Goal: Transaction & Acquisition: Purchase product/service

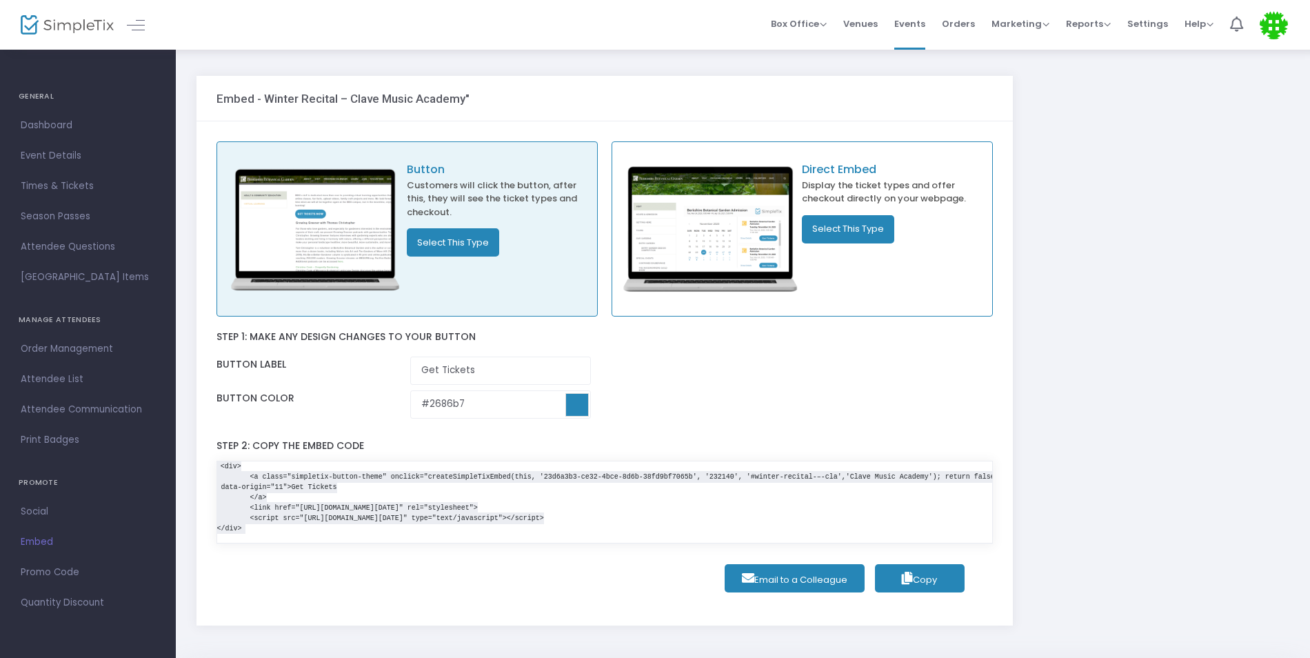
scroll to position [82, 0]
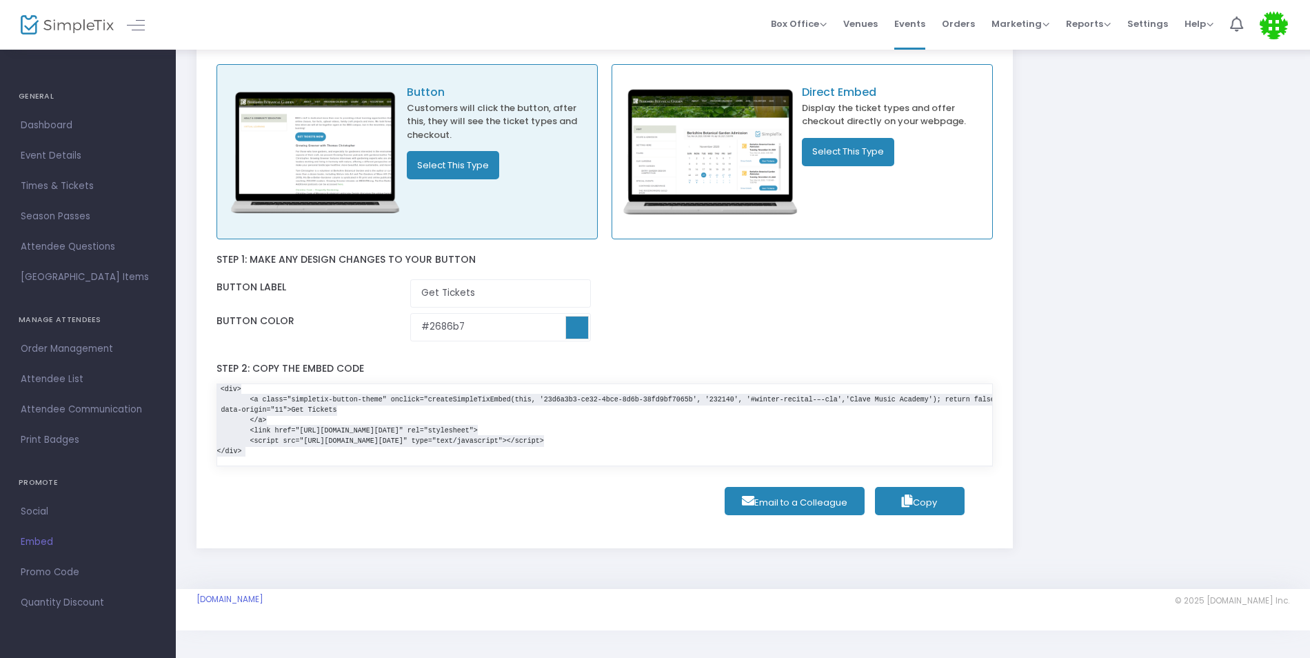
click at [934, 504] on span "Copy" at bounding box center [919, 502] width 35 height 13
click at [340, 364] on label "Step 2: Copy the embed code" at bounding box center [290, 369] width 148 height 28
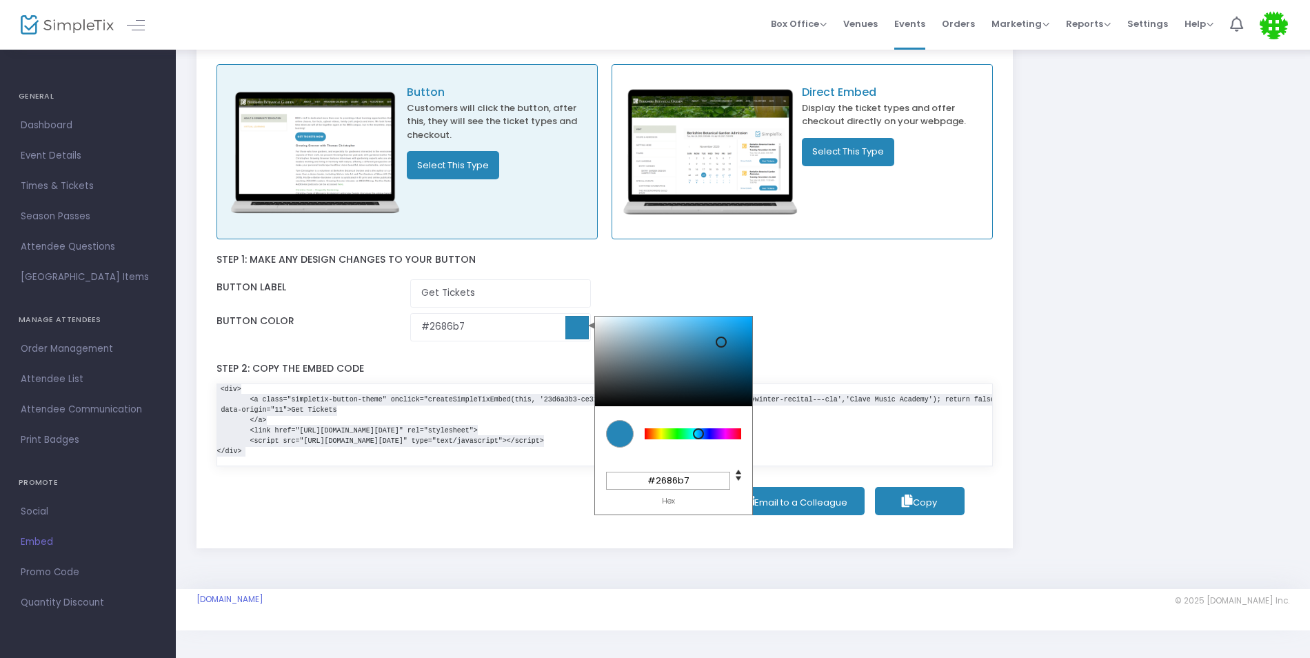
click at [575, 327] on input at bounding box center [576, 327] width 23 height 23
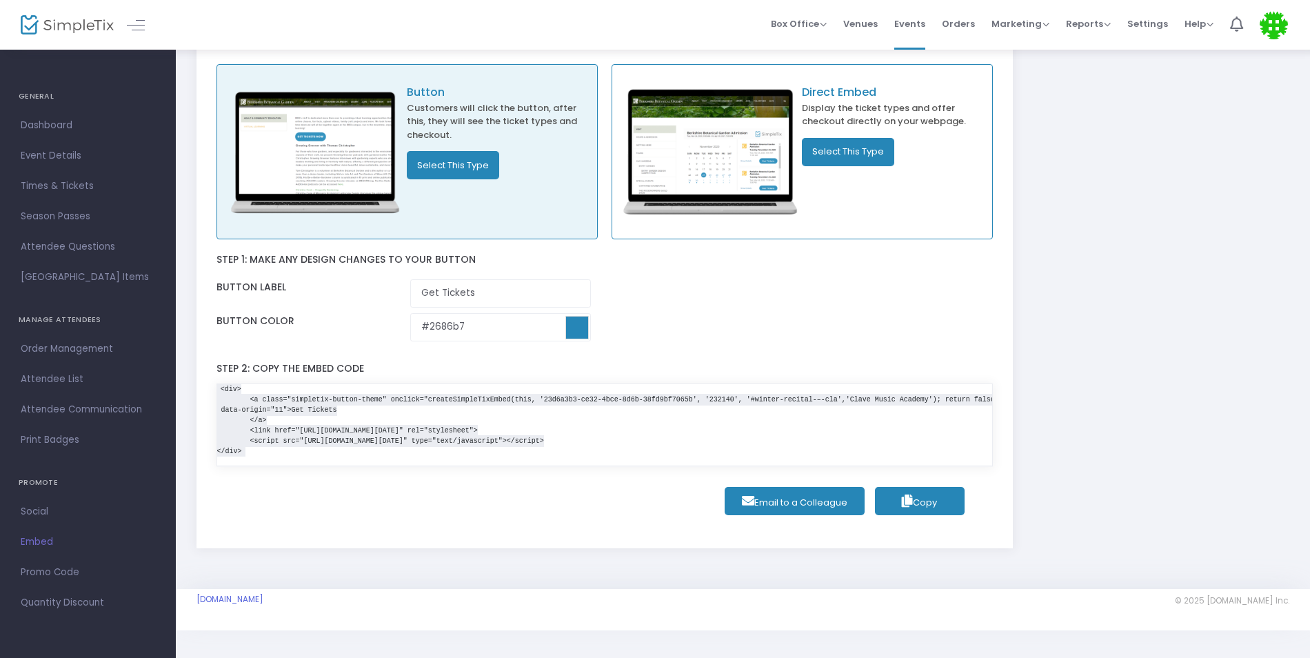
click at [748, 258] on div "Step 1: Make any design changes to your button Button label Get Tickets Button …" at bounding box center [604, 294] width 777 height 110
click at [462, 157] on button "Select This Type" at bounding box center [453, 165] width 92 height 28
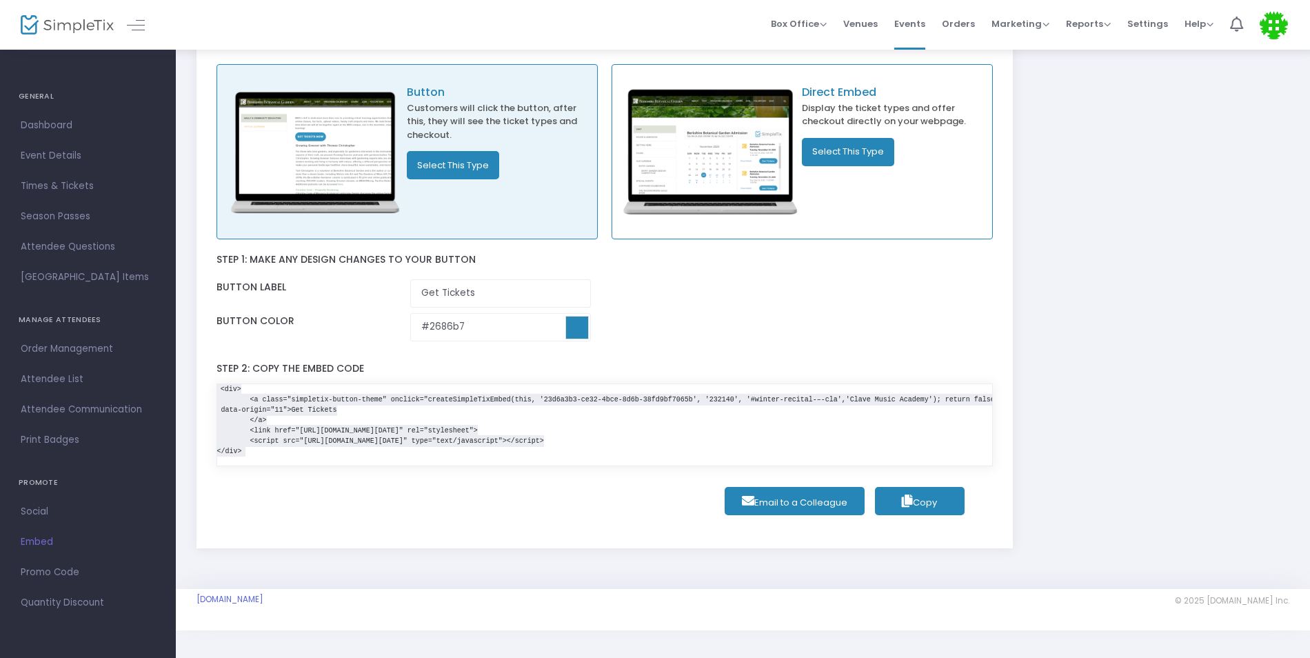
click at [930, 500] on span "Copy" at bounding box center [919, 502] width 35 height 13
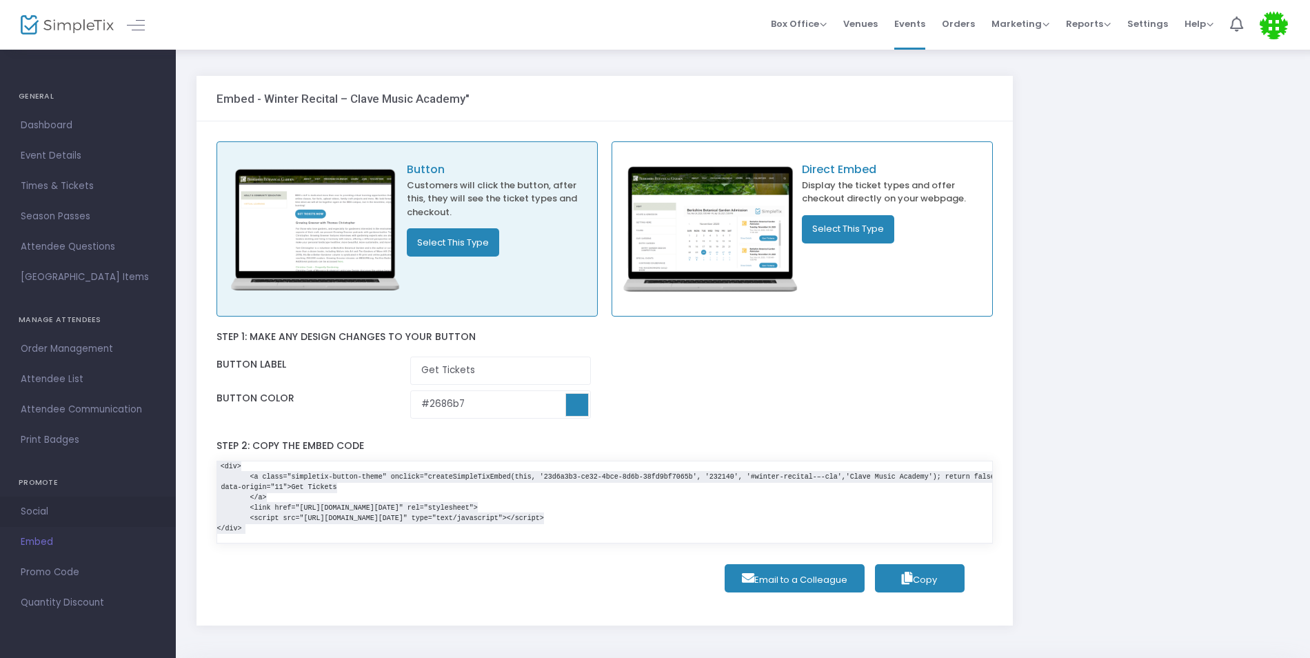
click at [42, 523] on link "Social" at bounding box center [88, 511] width 176 height 30
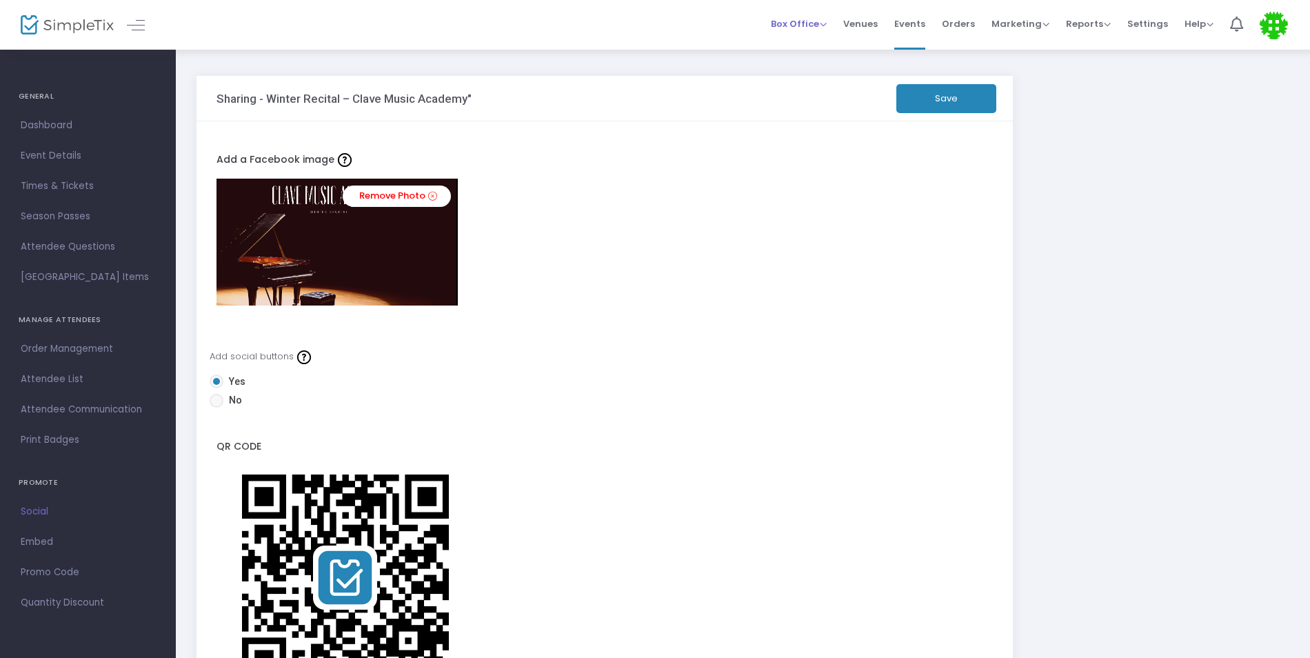
click at [825, 23] on span "Box Office" at bounding box center [799, 23] width 56 height 13
click at [820, 65] on li "Bookings" at bounding box center [820, 73] width 99 height 27
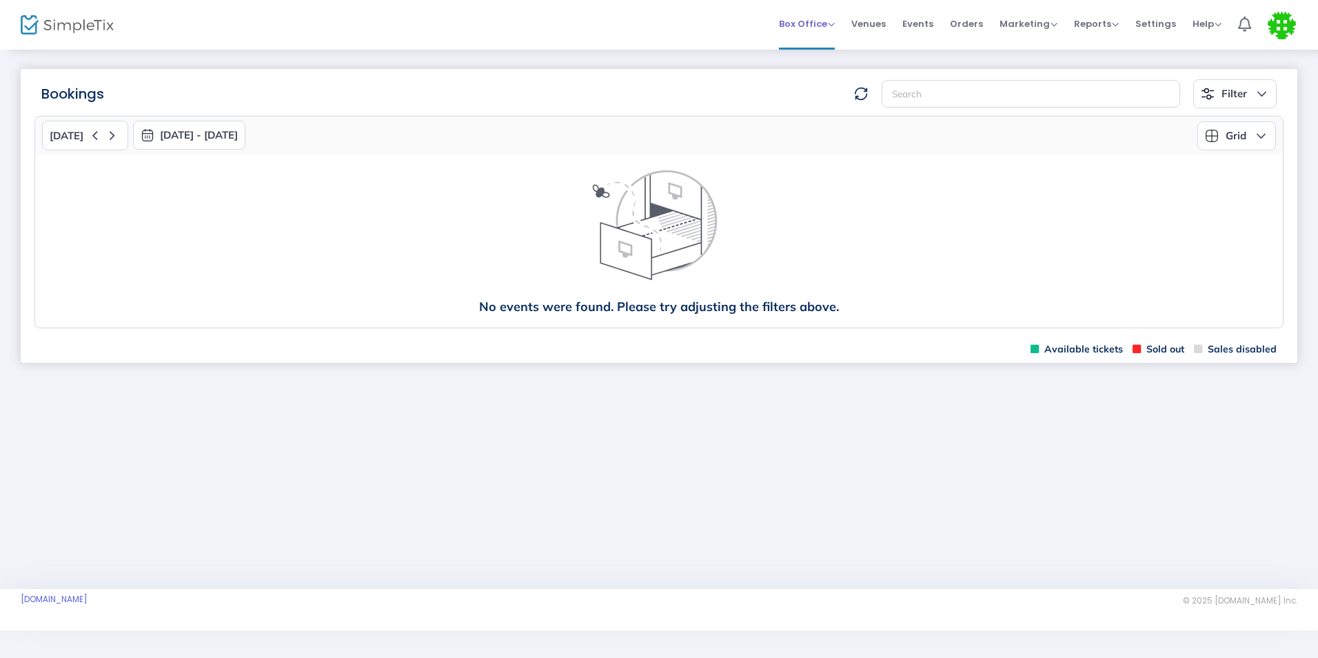
click at [835, 26] on span "Box Office" at bounding box center [807, 23] width 56 height 13
click at [818, 39] on li "Sell Tickets" at bounding box center [828, 46] width 99 height 27
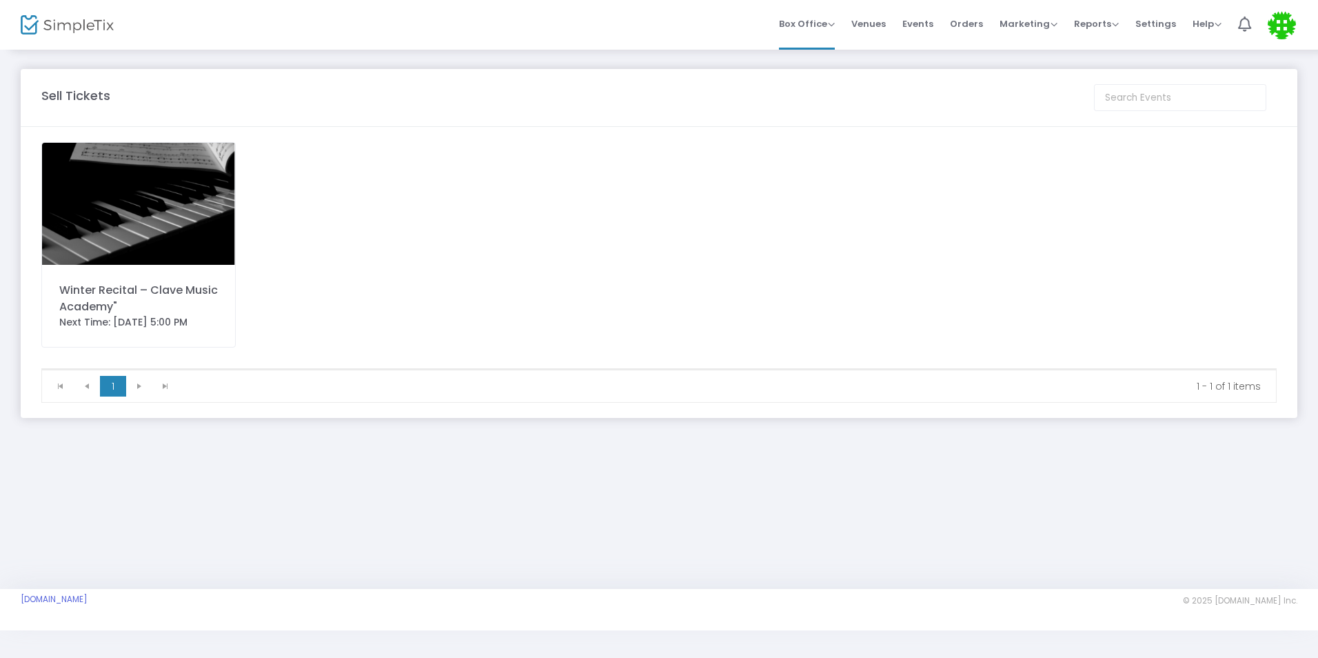
click at [190, 278] on div "Winter Recital – Clave Music Academy" Next Time: [DATE] 5:00 PM" at bounding box center [138, 244] width 194 height 205
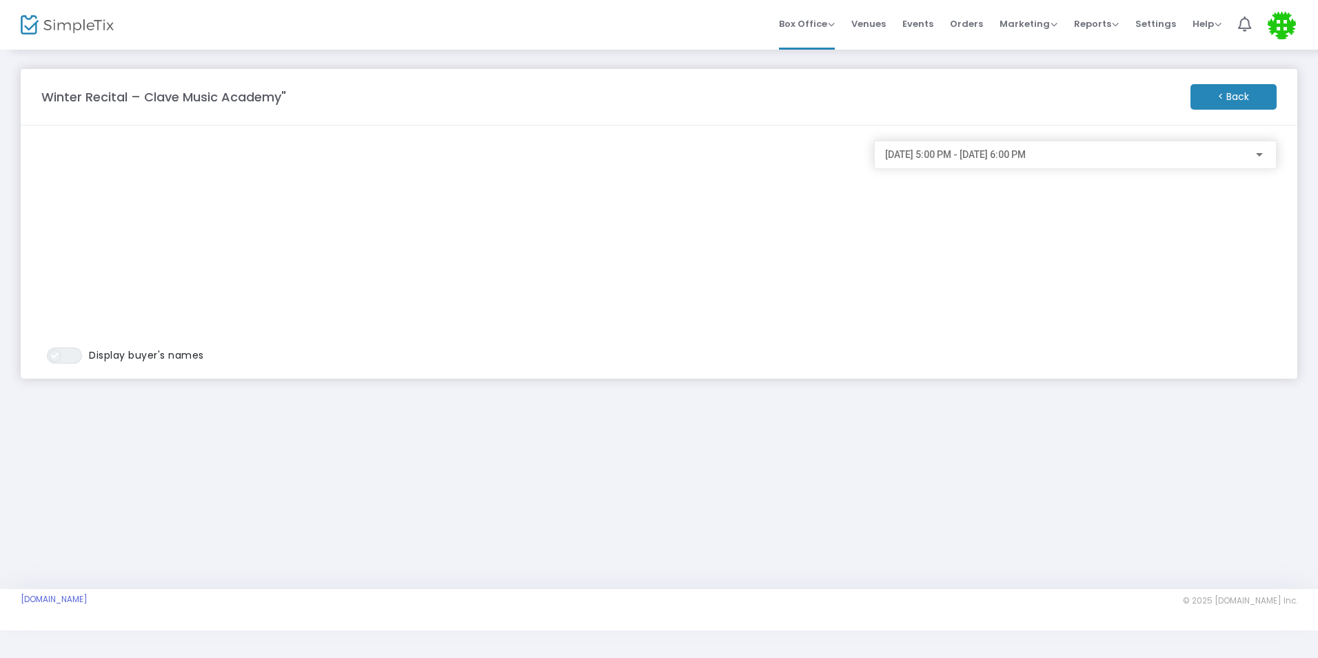
click at [53, 361] on span at bounding box center [55, 355] width 12 height 12
click at [917, 24] on span "Events" at bounding box center [917, 23] width 31 height 35
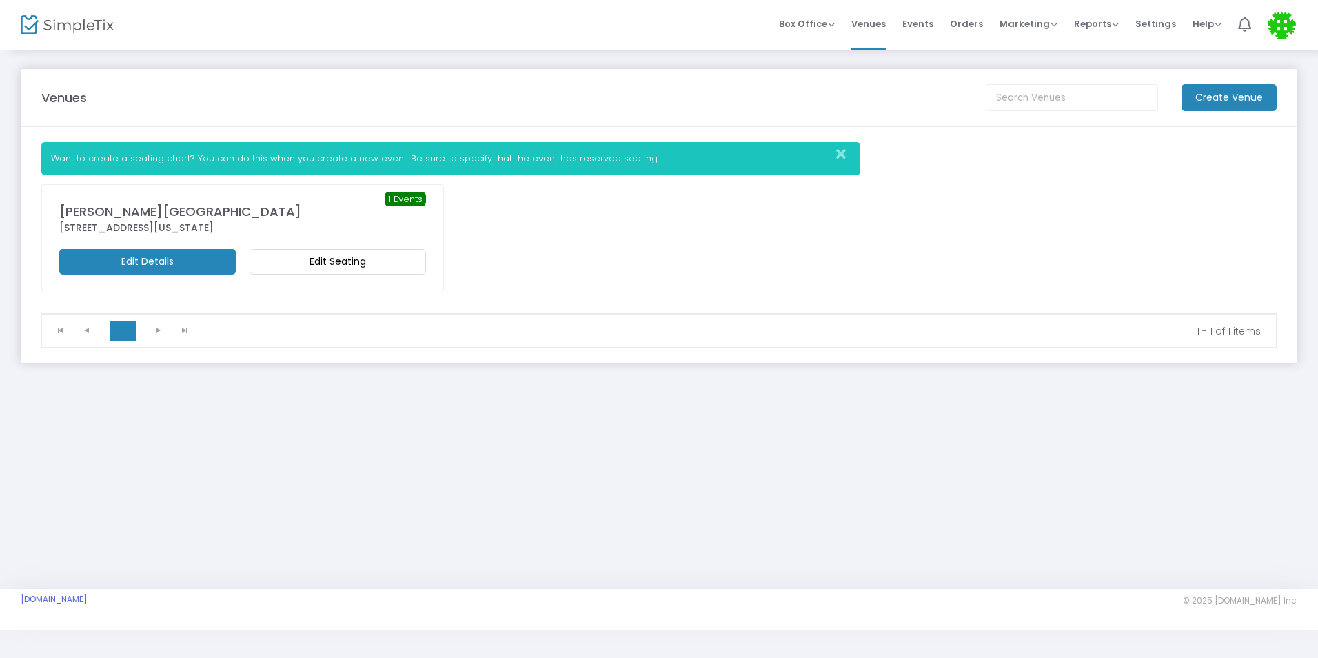
click at [403, 195] on span "1 Events" at bounding box center [405, 199] width 41 height 15
click at [43, 28] on img at bounding box center [67, 25] width 93 height 20
